Goal: Task Accomplishment & Management: Manage account settings

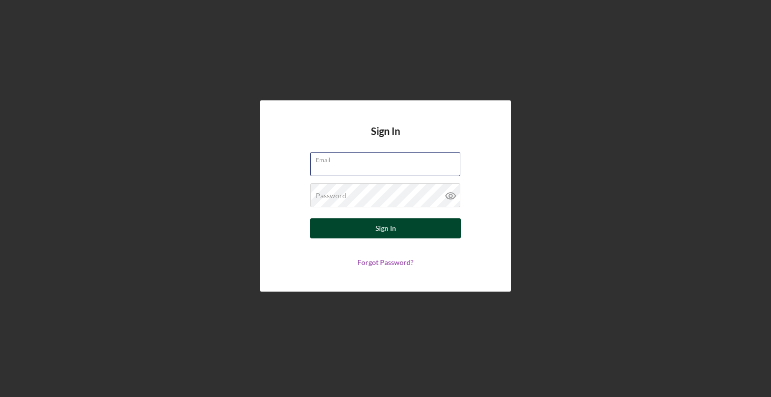
type input "[EMAIL_ADDRESS][DOMAIN_NAME]"
click at [361, 226] on button "Sign In" at bounding box center [385, 228] width 151 height 20
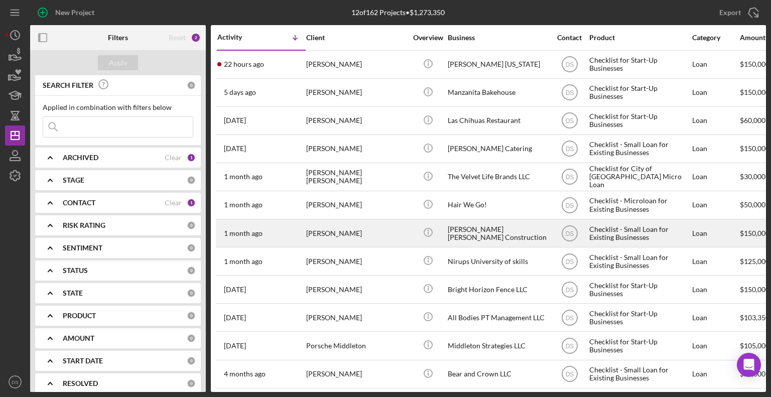
scroll to position [9, 0]
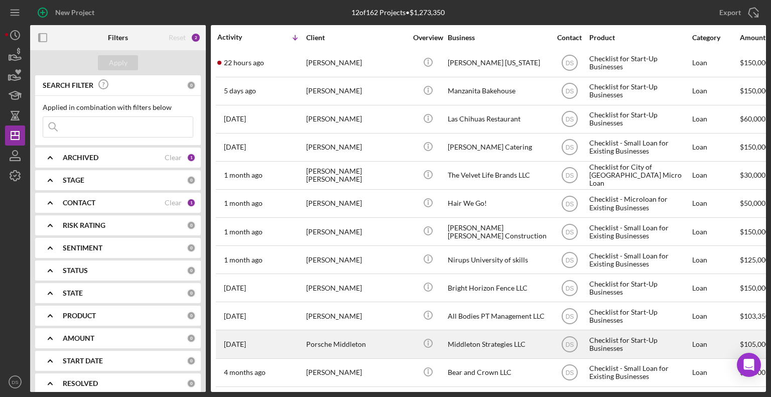
click at [466, 331] on div "Middleton Strategies LLC" at bounding box center [498, 344] width 100 height 27
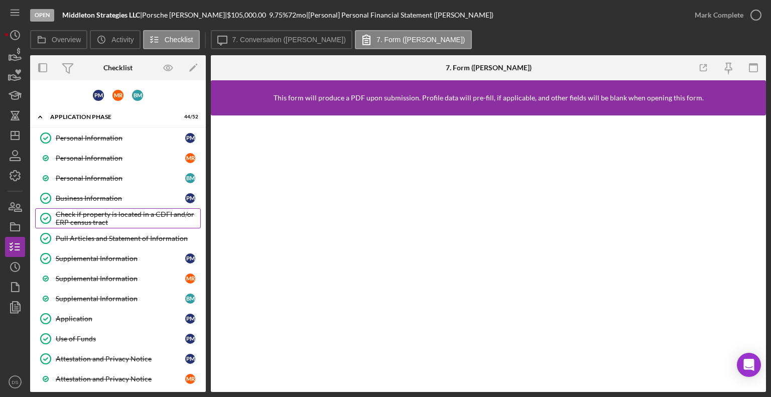
click at [104, 212] on div "Check if property is located in a CDFI and/or ERP census tract" at bounding box center [128, 218] width 145 height 16
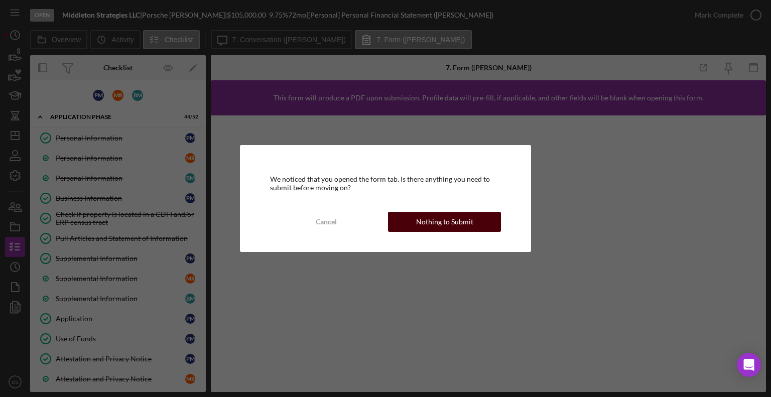
click at [407, 218] on button "Nothing to Submit" at bounding box center [444, 222] width 113 height 20
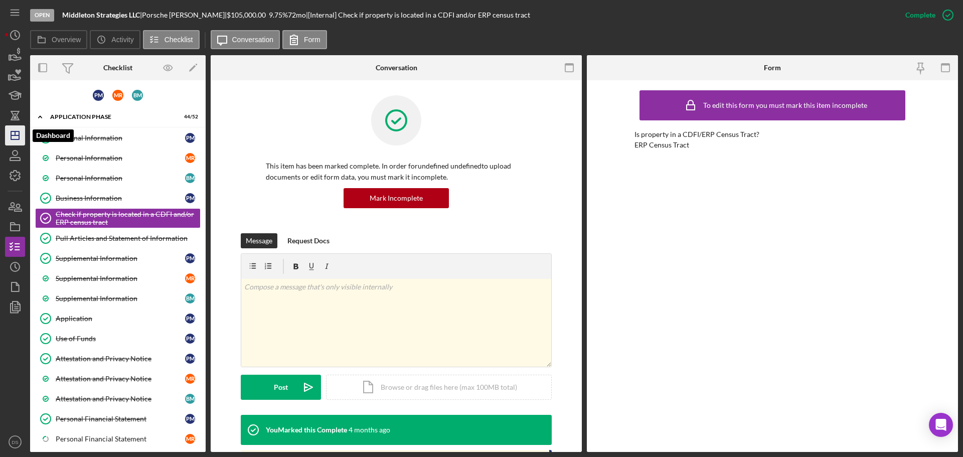
click at [9, 136] on icon "Icon/Dashboard" at bounding box center [15, 135] width 25 height 25
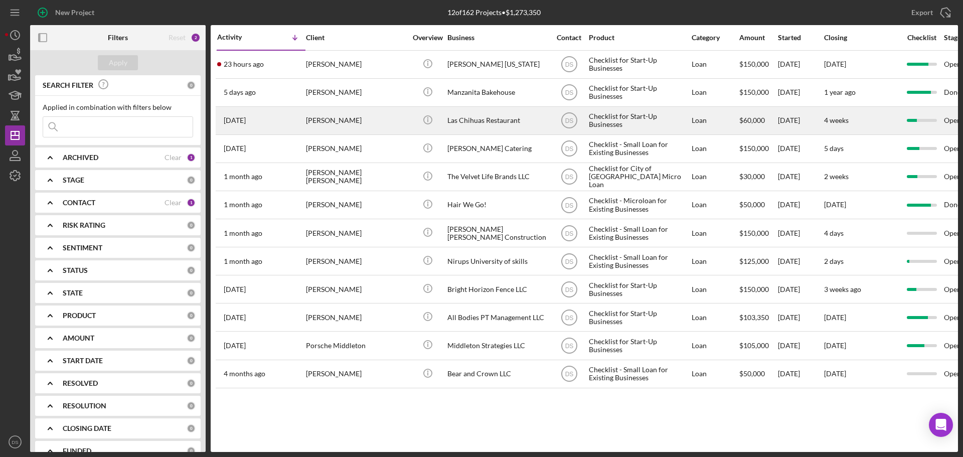
click at [475, 117] on div "Las Chihuas Restaurant" at bounding box center [498, 120] width 100 height 27
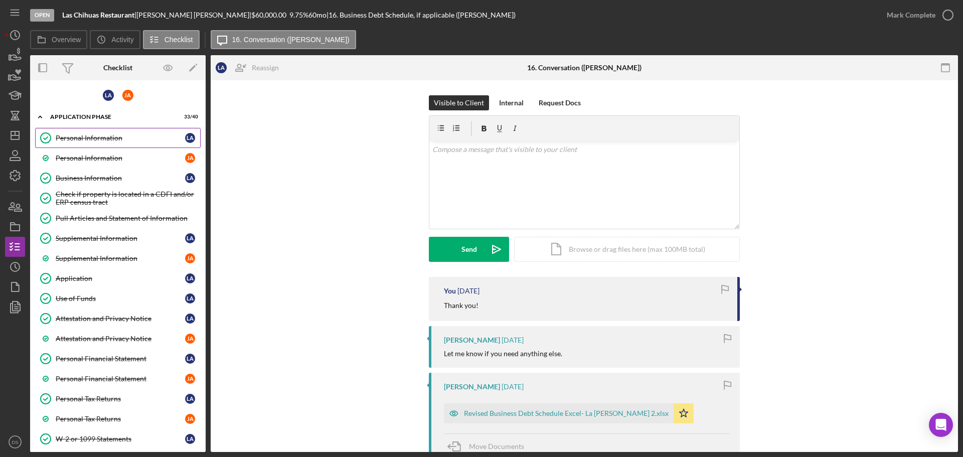
click at [116, 136] on div "Personal Information" at bounding box center [120, 138] width 129 height 8
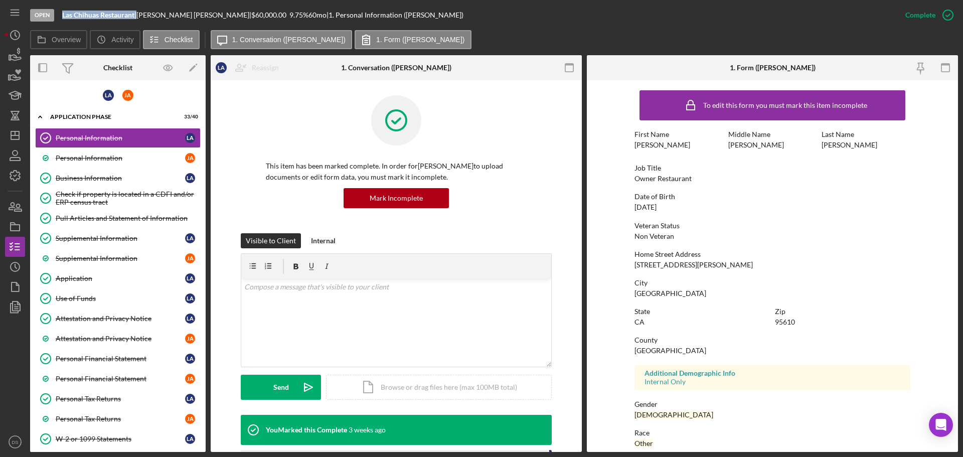
drag, startPoint x: 60, startPoint y: 12, endPoint x: 137, endPoint y: 14, distance: 77.8
click at [137, 14] on div "Open Las Chihuas Restaurant | [PERSON_NAME] | $60,000.00 9.75 % 60 mo | 1. Pers…" at bounding box center [463, 15] width 866 height 30
copy div "Las Chihuas Restaurant"
